Goal: Find specific page/section: Find specific page/section

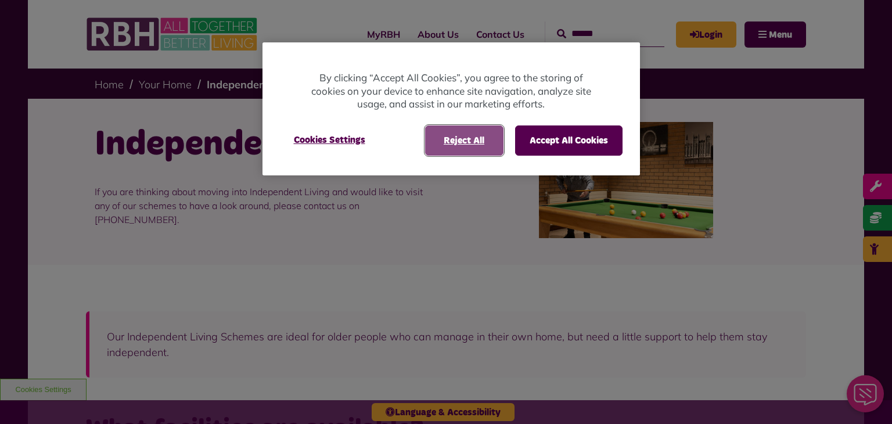
click at [460, 137] on button "Reject All" at bounding box center [464, 140] width 78 height 30
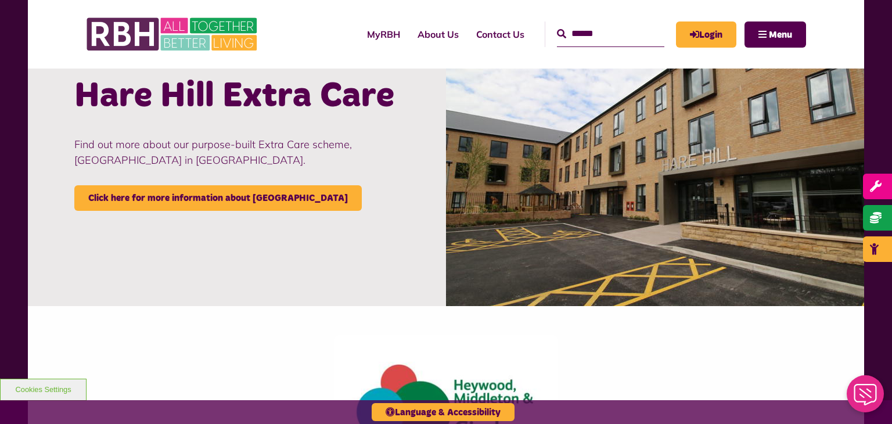
scroll to position [1071, 0]
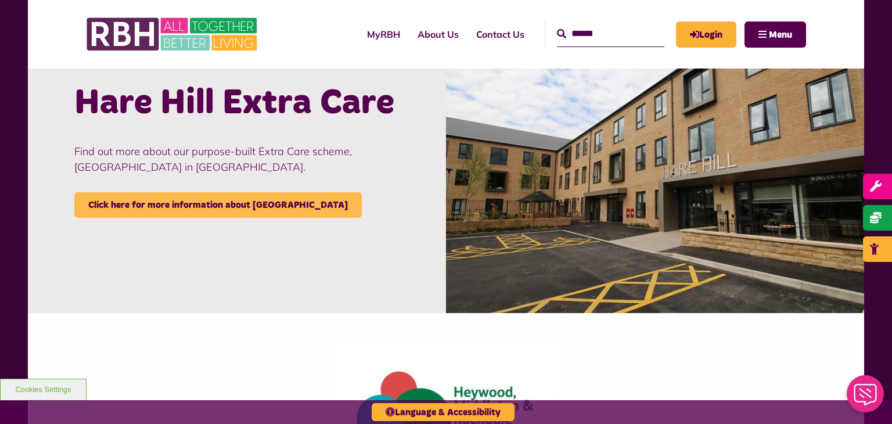
click at [242, 203] on link "Click here for more information about Hare Hill" at bounding box center [217, 205] width 287 height 26
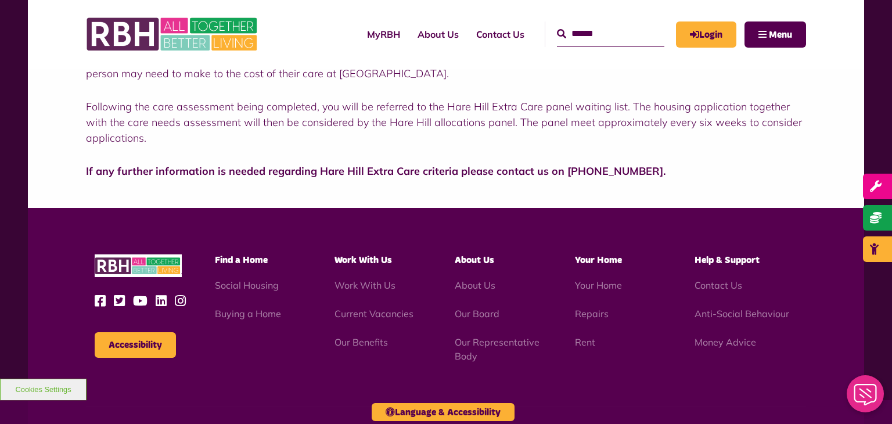
scroll to position [609, 0]
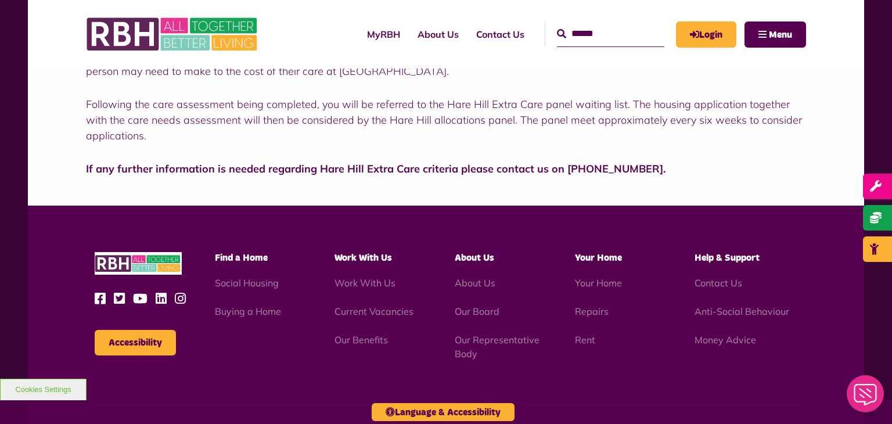
click at [225, 260] on span "Find a Home" at bounding box center [241, 257] width 53 height 9
click at [236, 257] on span "Find a Home" at bounding box center [241, 257] width 53 height 9
click at [237, 279] on link "Social Housing" at bounding box center [247, 283] width 64 height 12
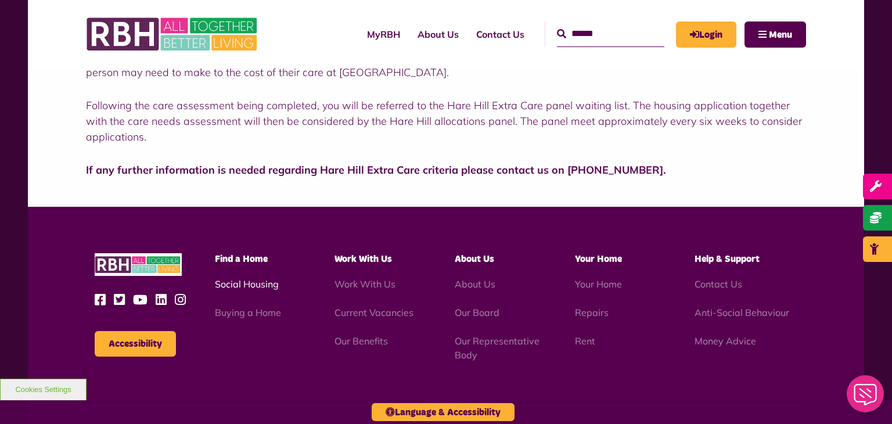
scroll to position [649, 0]
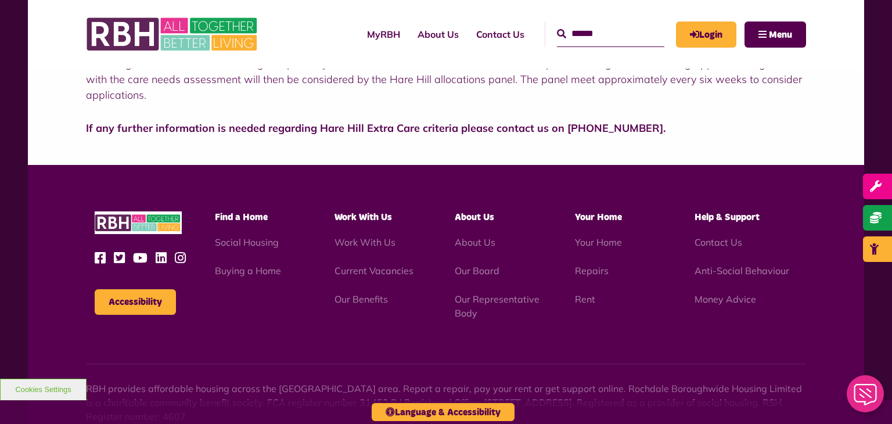
click at [281, 284] on div "Accessibility Find a Home Work With Us" at bounding box center [446, 265] width 720 height 109
click at [264, 245] on link "Social Housing" at bounding box center [247, 242] width 64 height 12
